Goal: Task Accomplishment & Management: Manage account settings

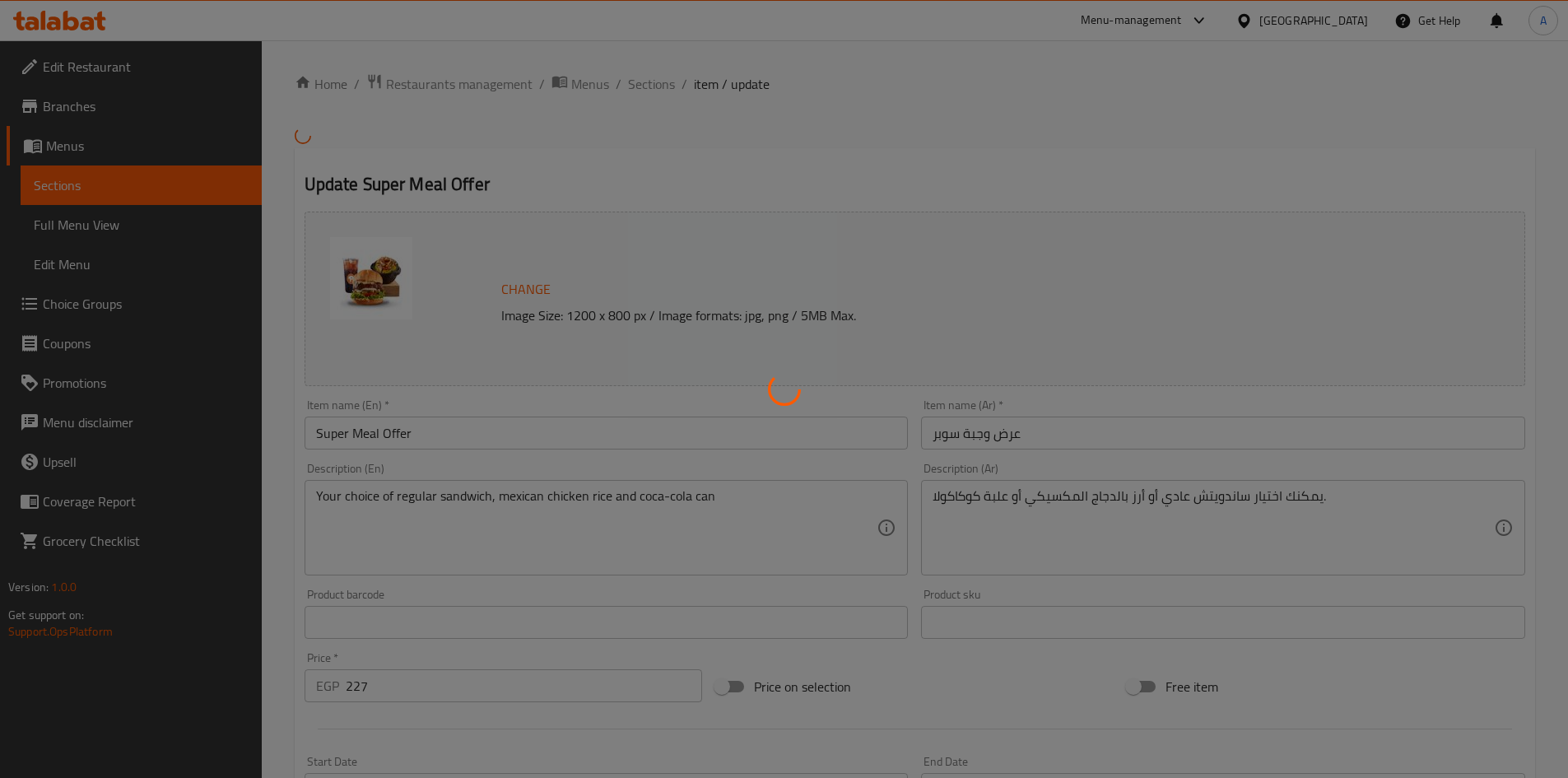
type input "استبدل مشروبك"
type input "1"
type input "أطباق جانبية إضافية"
type input "0"
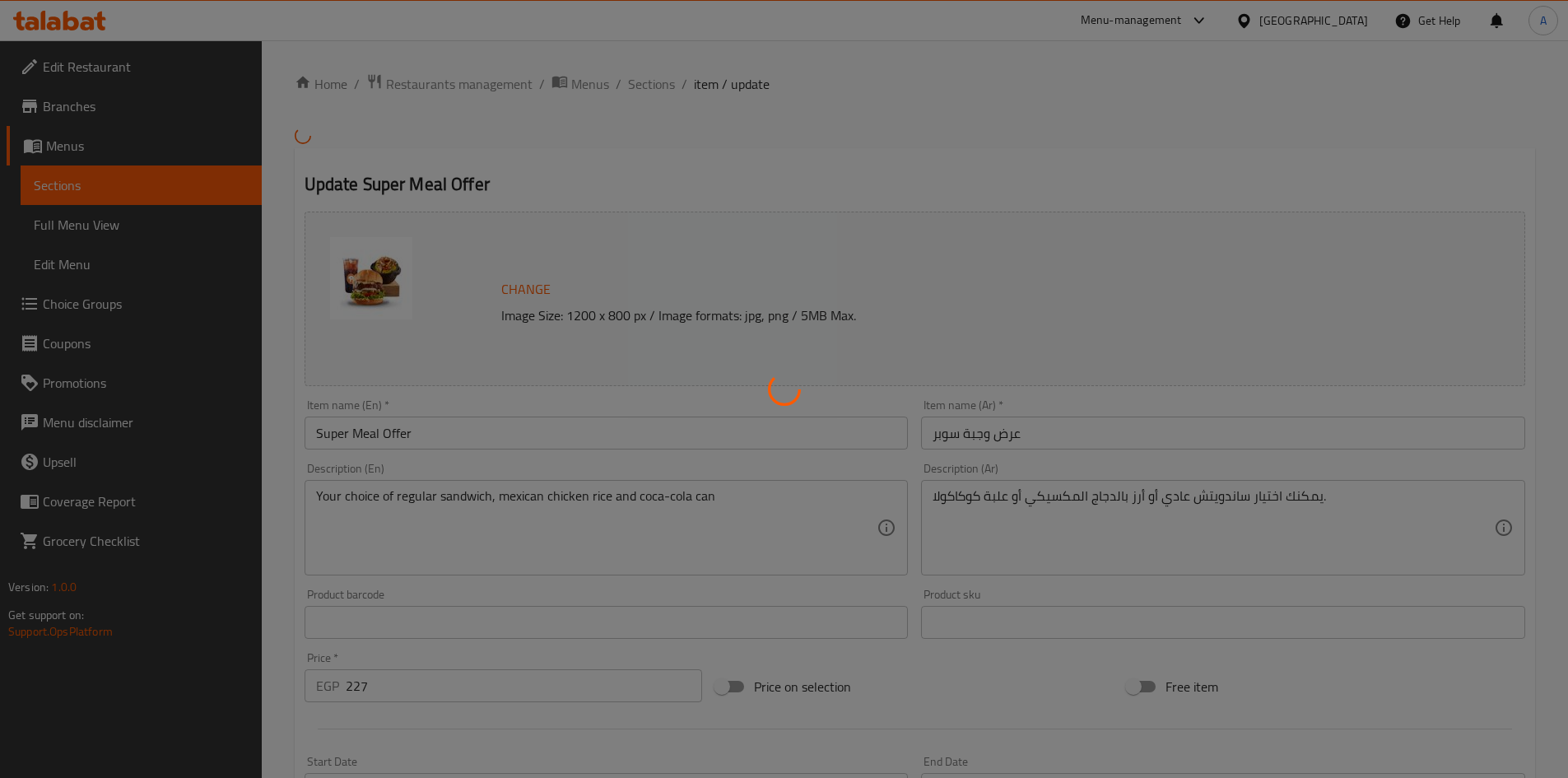
type input "0"
type input "اختيار متسق مع الوجبة 2"
type input "1"
type input "اختيارك لطعم الساندوتش"
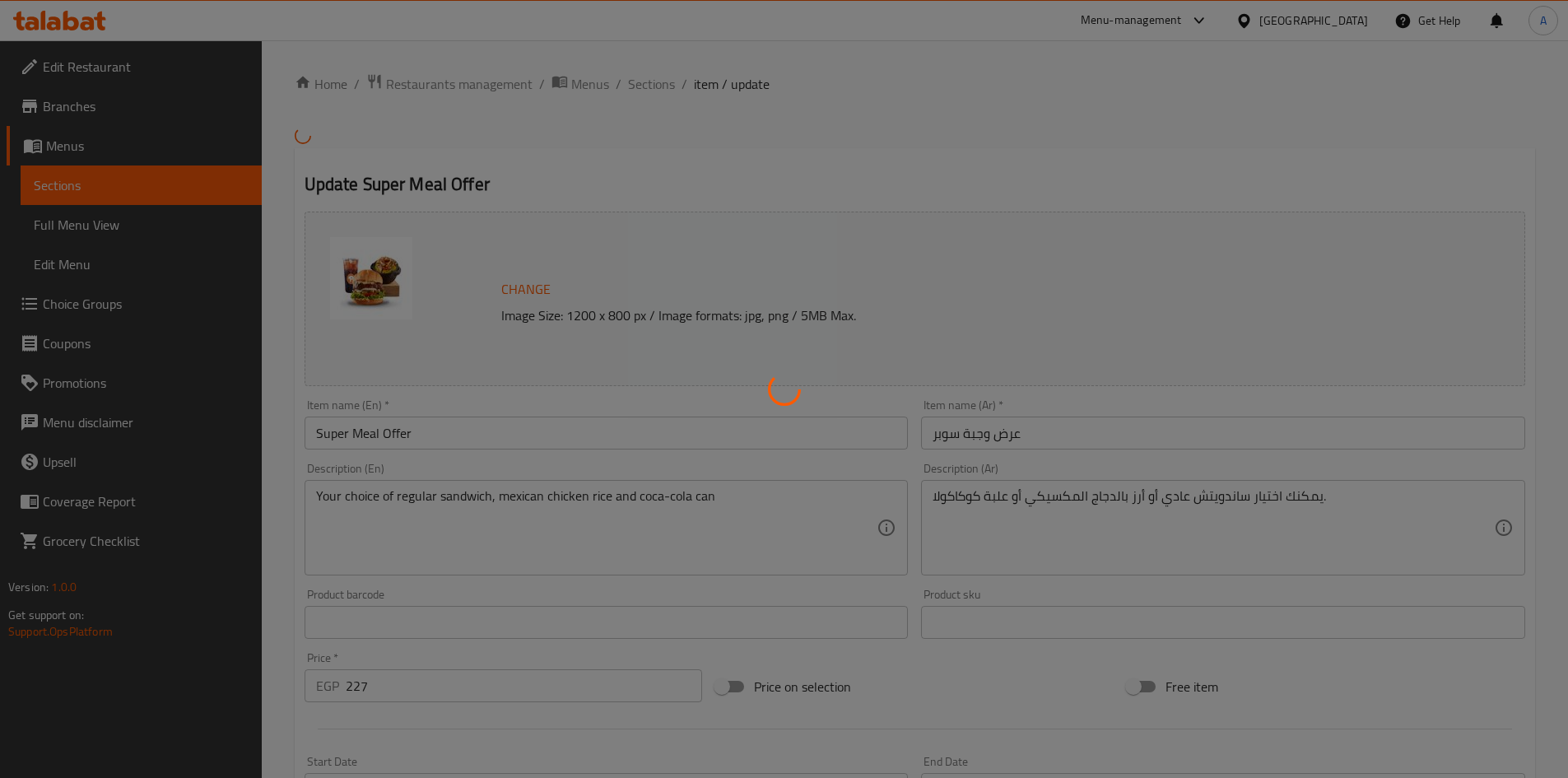
type input "1"
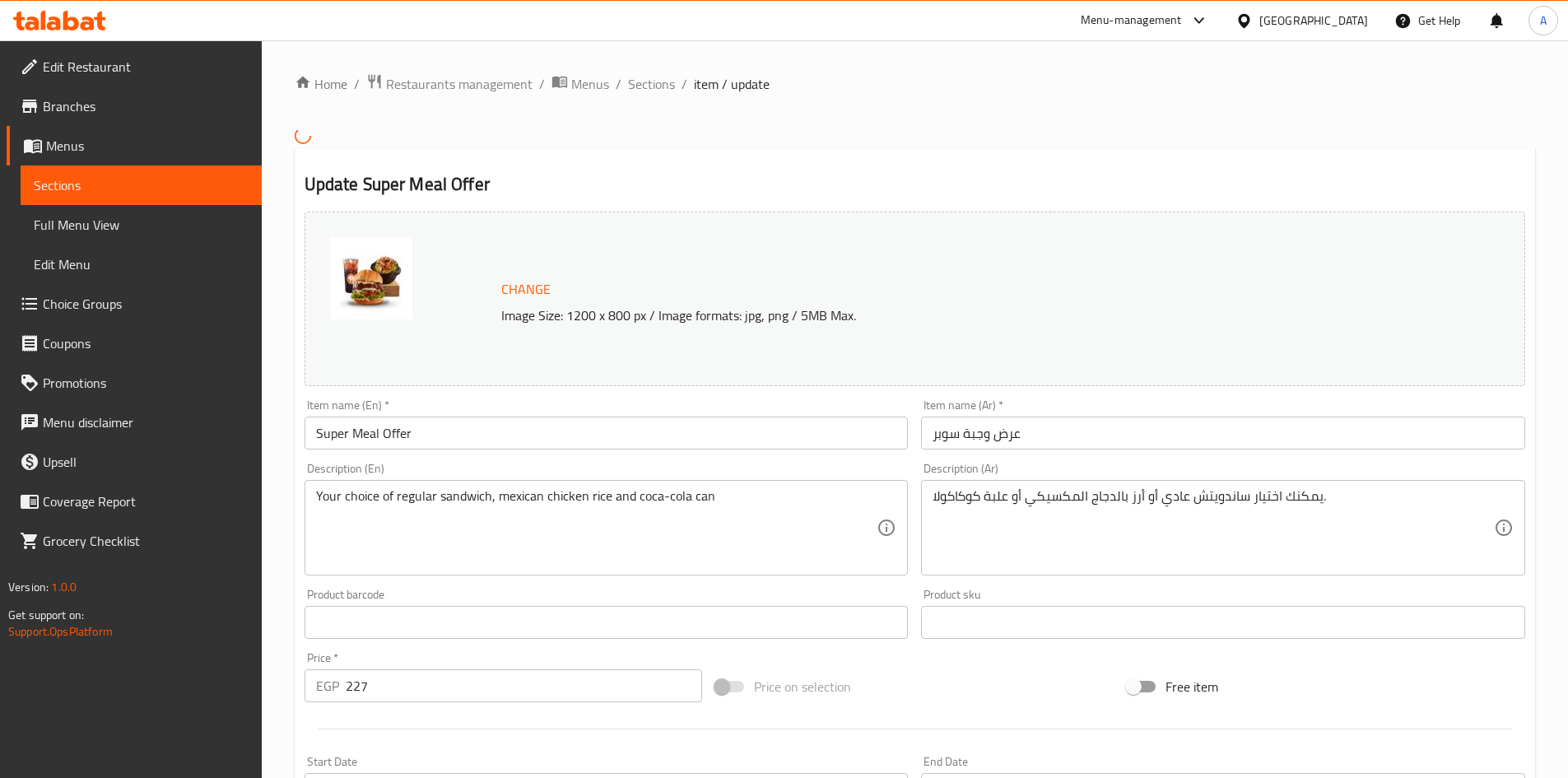
click at [688, 142] on div "Home / Restaurants management / Menus / Sections / item / update Update Super M…" at bounding box center [915, 723] width 1241 height 1300
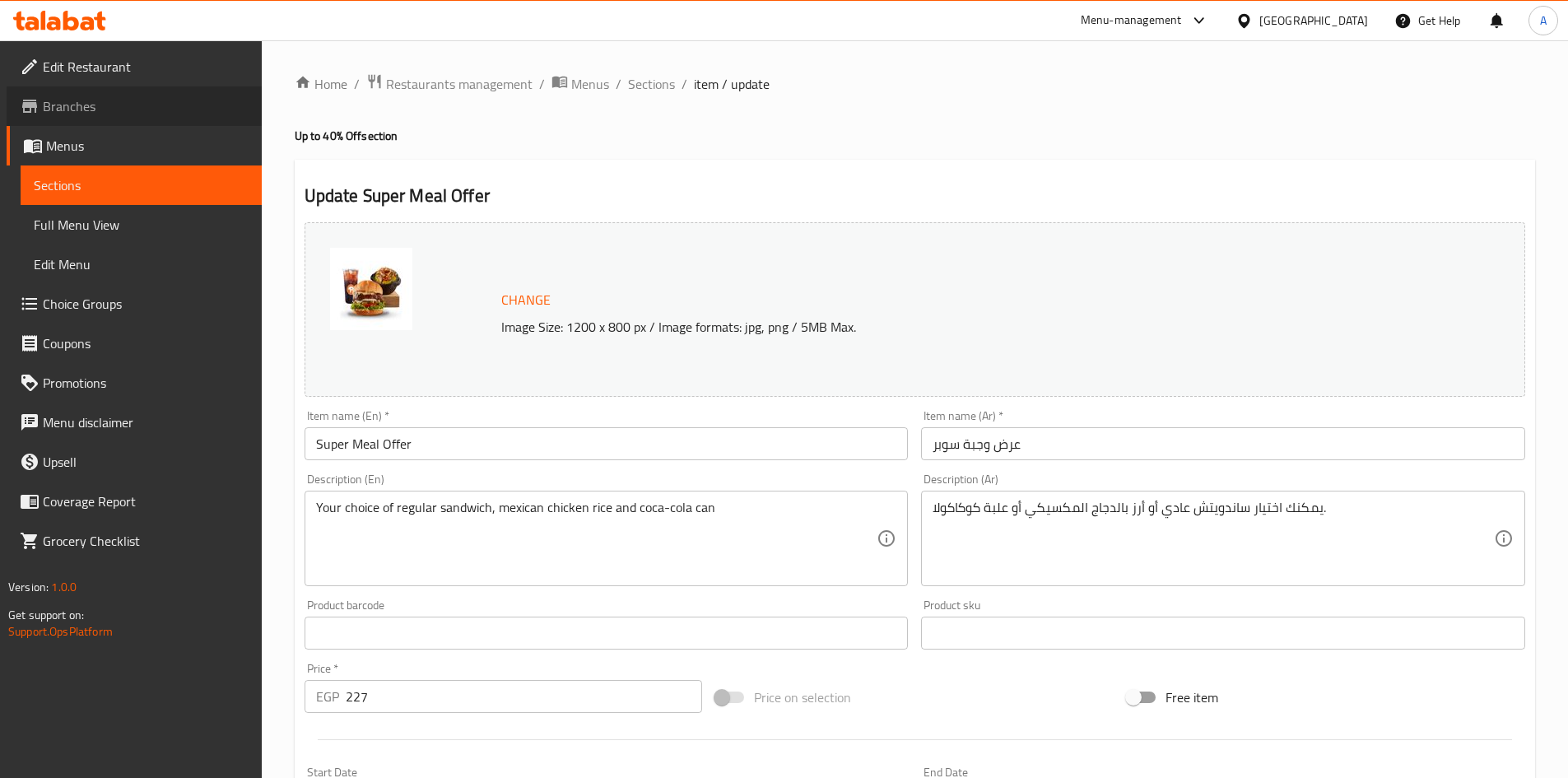
click at [96, 112] on span "Branches" at bounding box center [146, 106] width 206 height 20
